Goal: Task Accomplishment & Management: Manage account settings

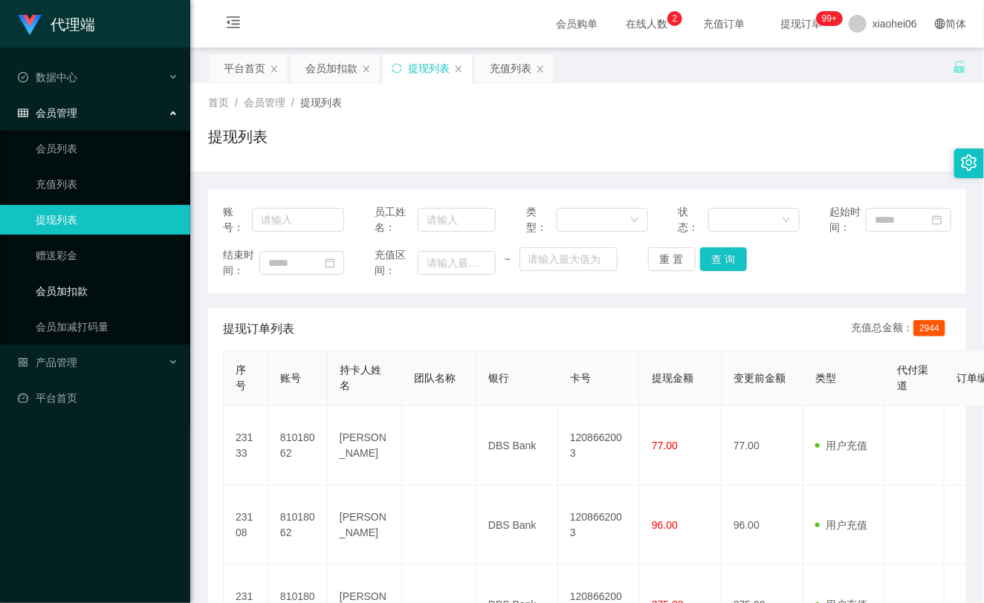
click at [100, 296] on link "会员加扣款" at bounding box center [107, 291] width 143 height 30
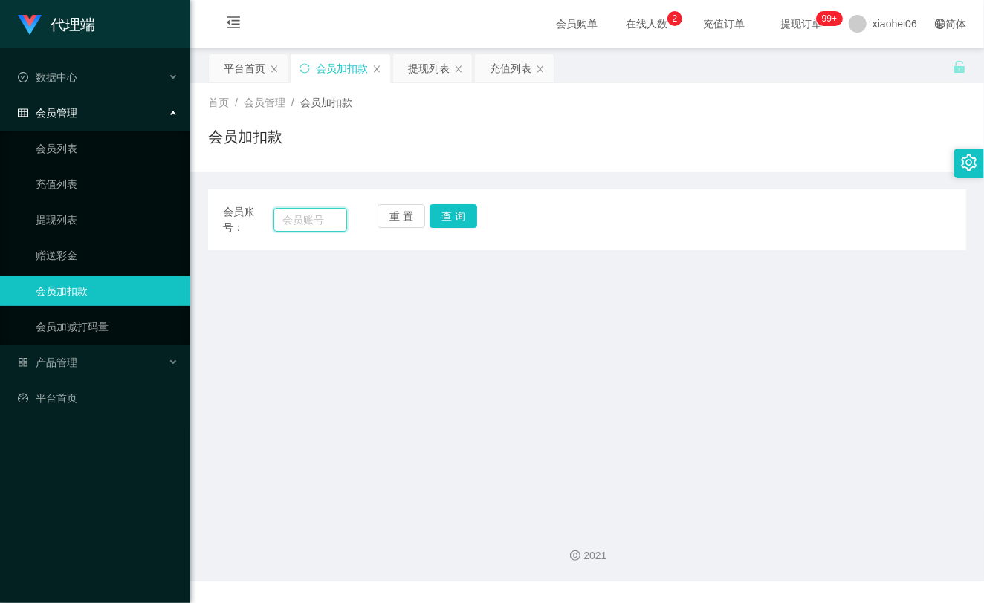
drag, startPoint x: 307, startPoint y: 221, endPoint x: 369, endPoint y: 221, distance: 62.4
click at [307, 221] on input "text" at bounding box center [310, 220] width 74 height 24
paste input "fh9292"
type input "fh9292"
click at [468, 213] on button "查 询" at bounding box center [454, 216] width 48 height 24
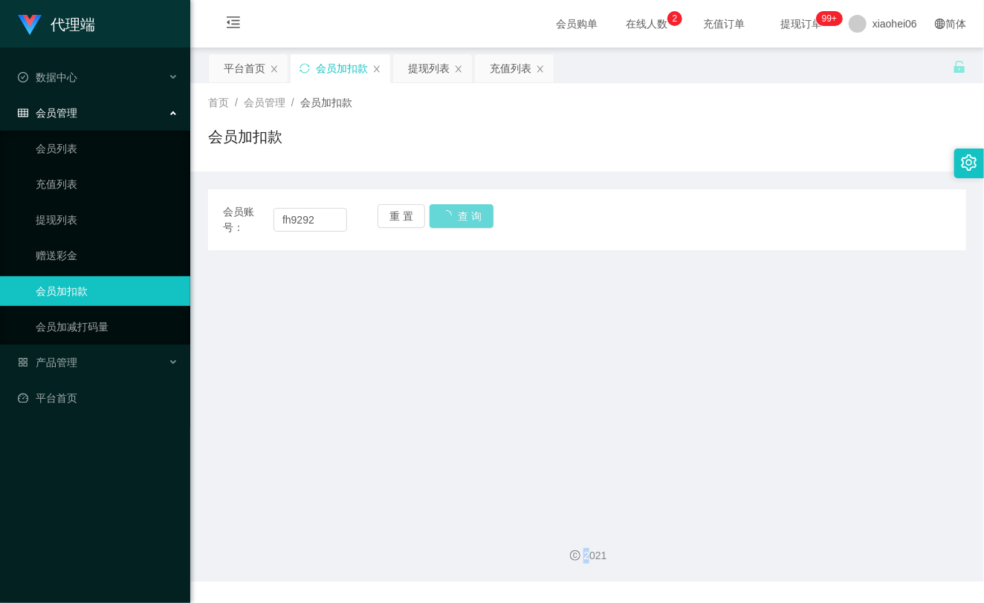
click at [468, 213] on div "重 置 查 询" at bounding box center [439, 219] width 124 height 31
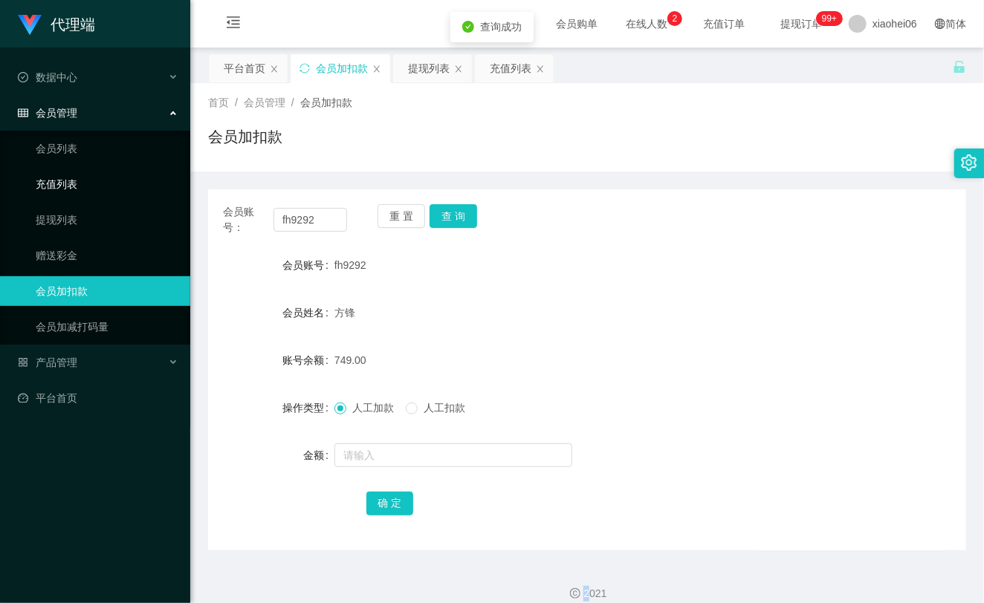
click at [105, 187] on link "充值列表" at bounding box center [107, 184] width 143 height 30
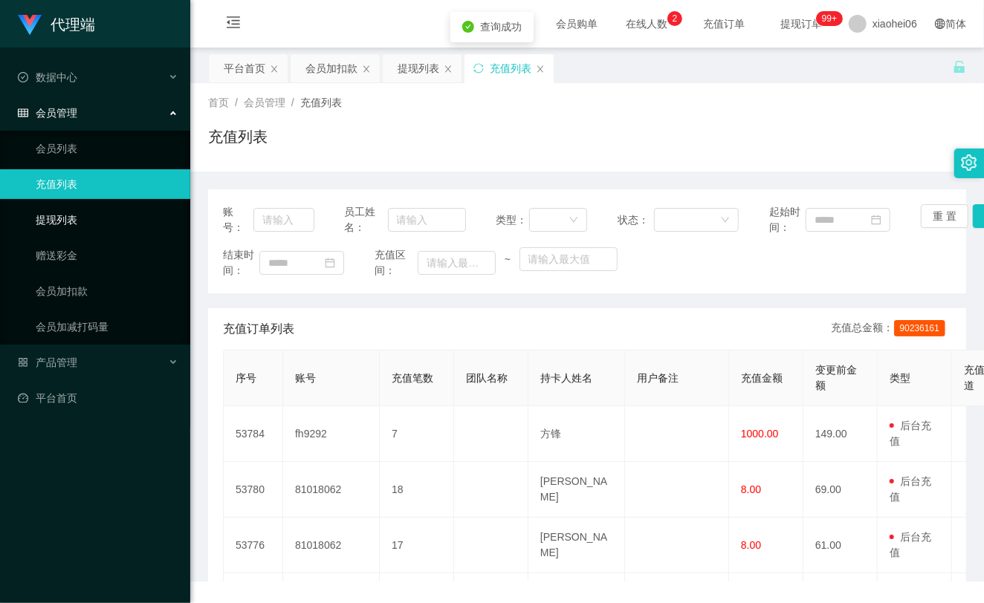
click at [73, 211] on link "提现列表" at bounding box center [107, 220] width 143 height 30
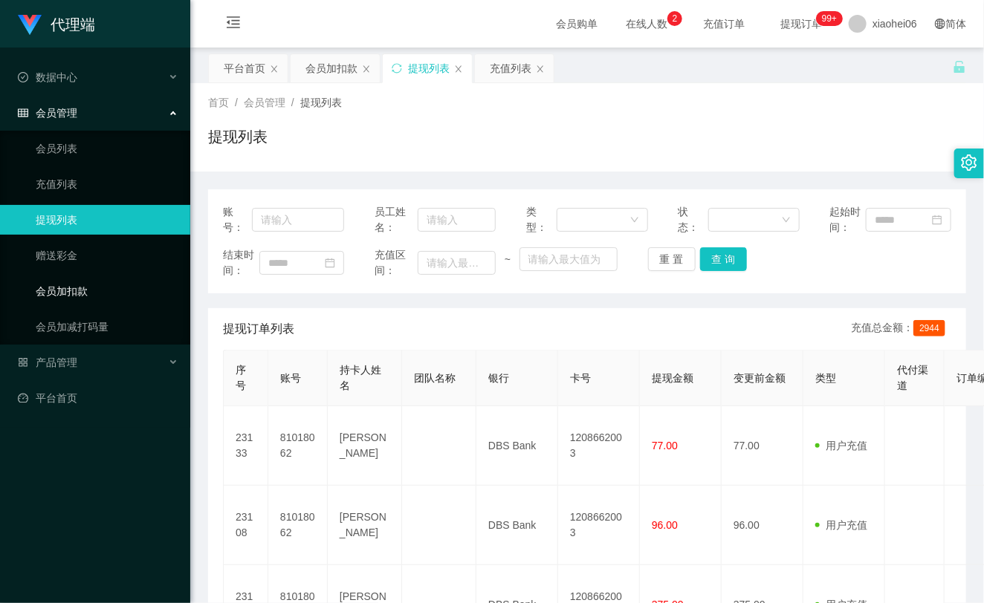
click at [89, 300] on link "会员加扣款" at bounding box center [107, 291] width 143 height 30
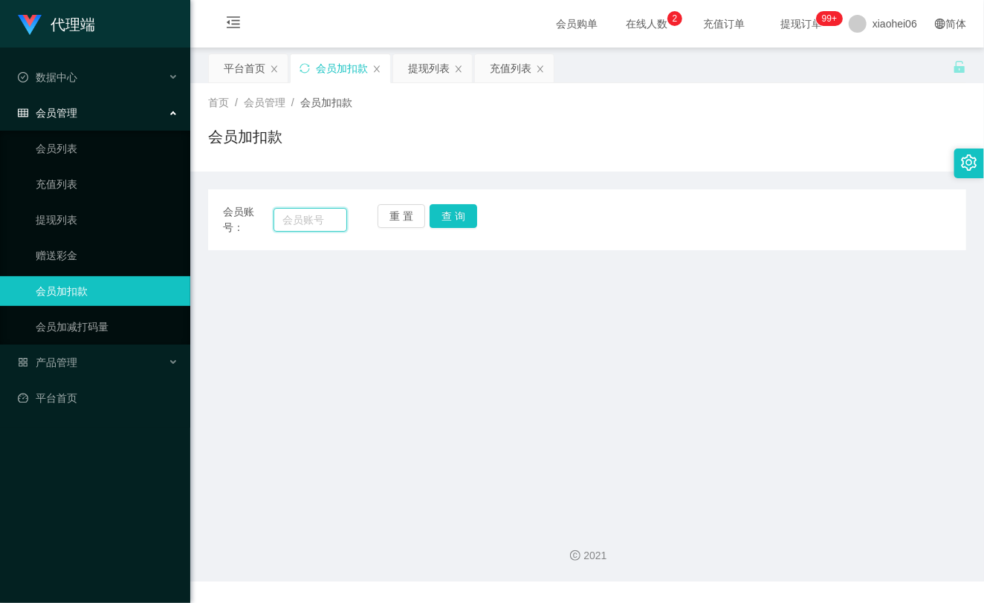
click at [278, 224] on input "text" at bounding box center [310, 220] width 74 height 24
paste input "fh9292"
type input "fh9292"
click at [456, 214] on button "查 询" at bounding box center [454, 216] width 48 height 24
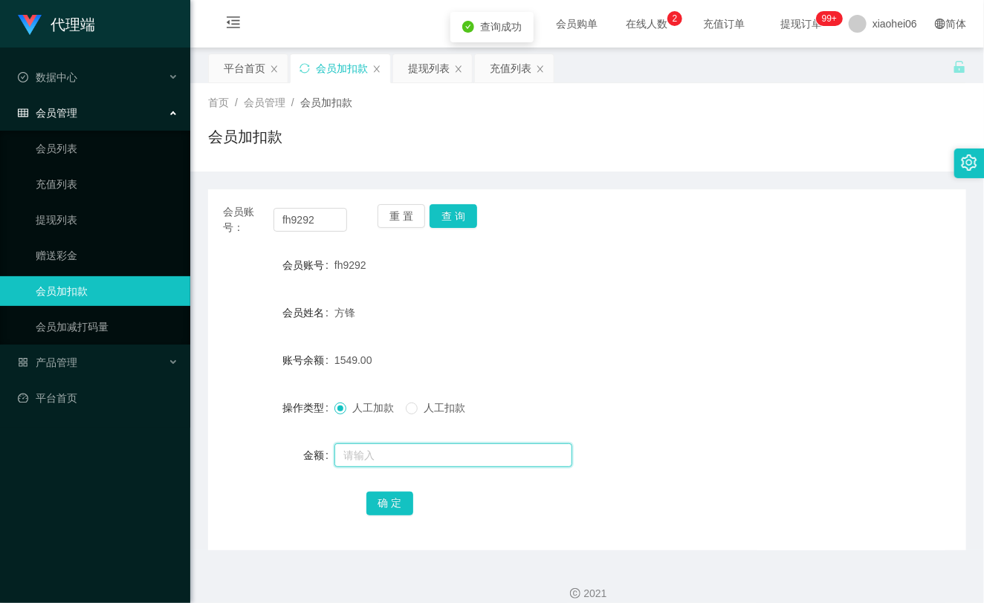
click at [377, 447] on input "text" at bounding box center [453, 456] width 238 height 24
type input "1000"
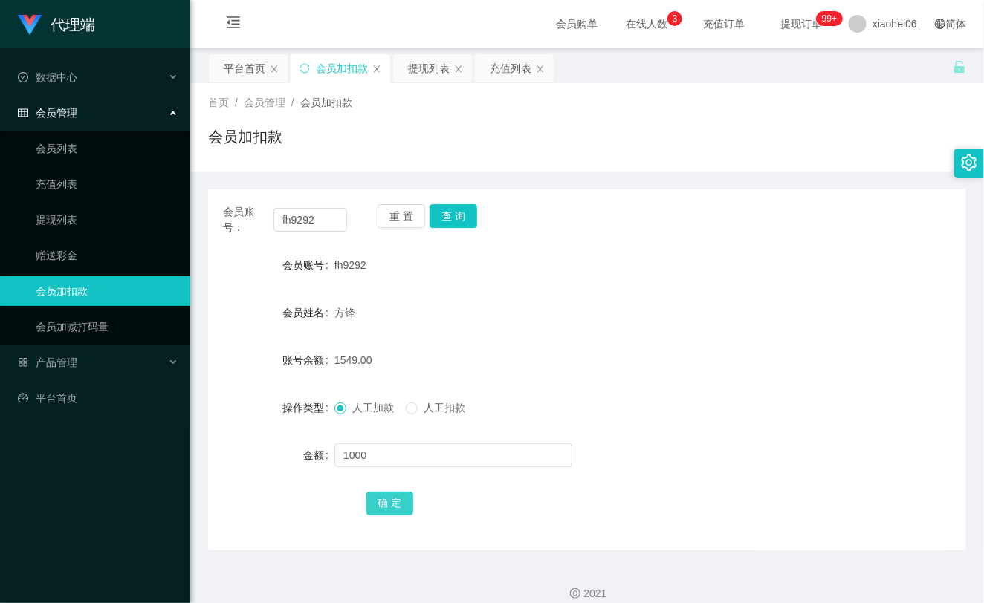
click at [391, 504] on button "确 定" at bounding box center [390, 504] width 48 height 24
click at [539, 309] on div "方锋" at bounding box center [555, 313] width 442 height 30
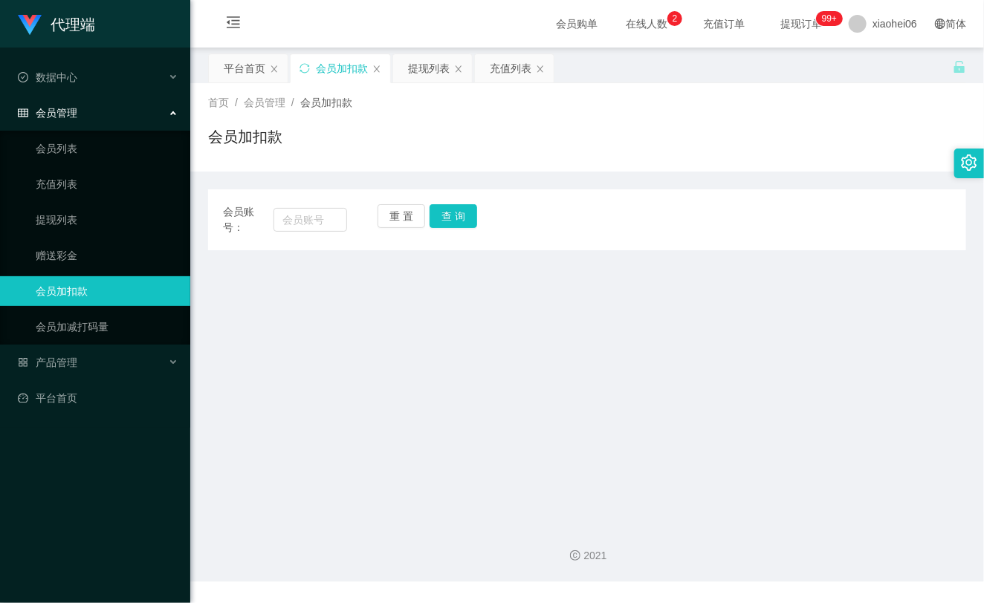
type input "+1300*0.75/1.58"
click at [314, 225] on input "+1300*0.75/1.58" at bounding box center [310, 220] width 74 height 24
click at [314, 224] on input "+1300*0.75/1.58" at bounding box center [310, 220] width 74 height 24
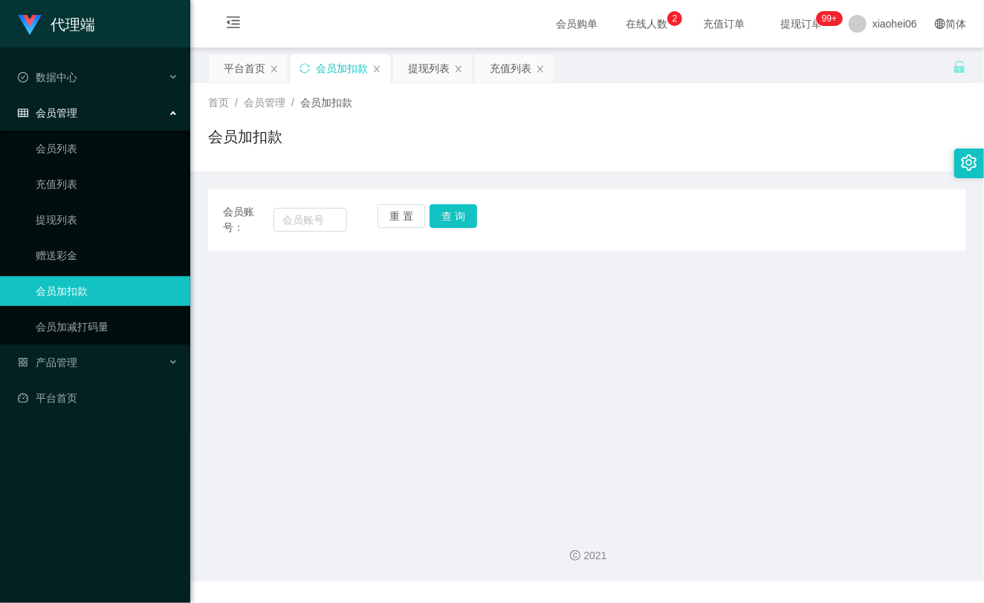
scroll to position [0, 0]
click at [60, 198] on link "充值列表" at bounding box center [107, 184] width 143 height 30
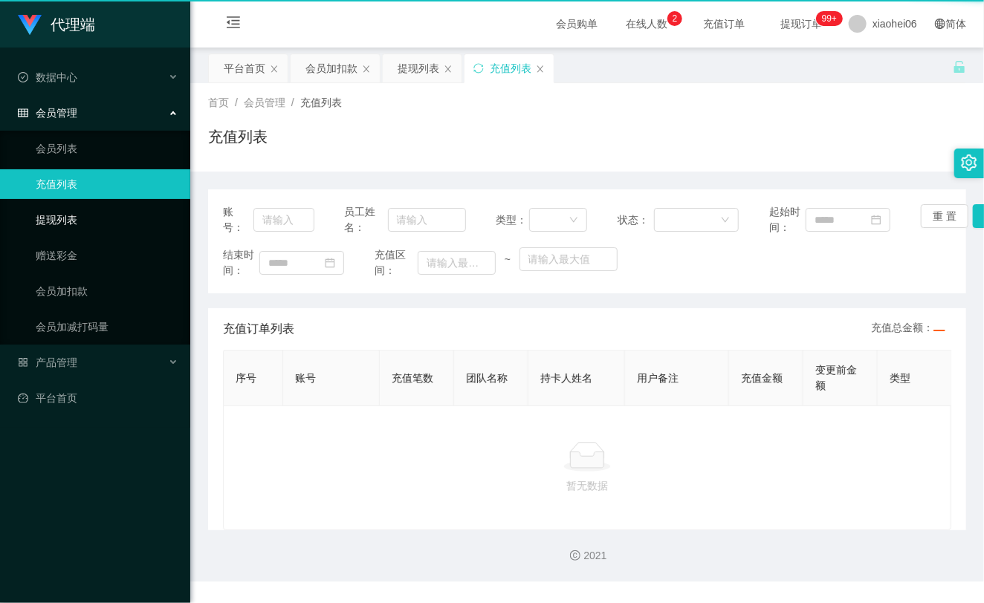
click at [69, 220] on link "提现列表" at bounding box center [107, 220] width 143 height 30
